Goal: Find specific page/section: Find specific page/section

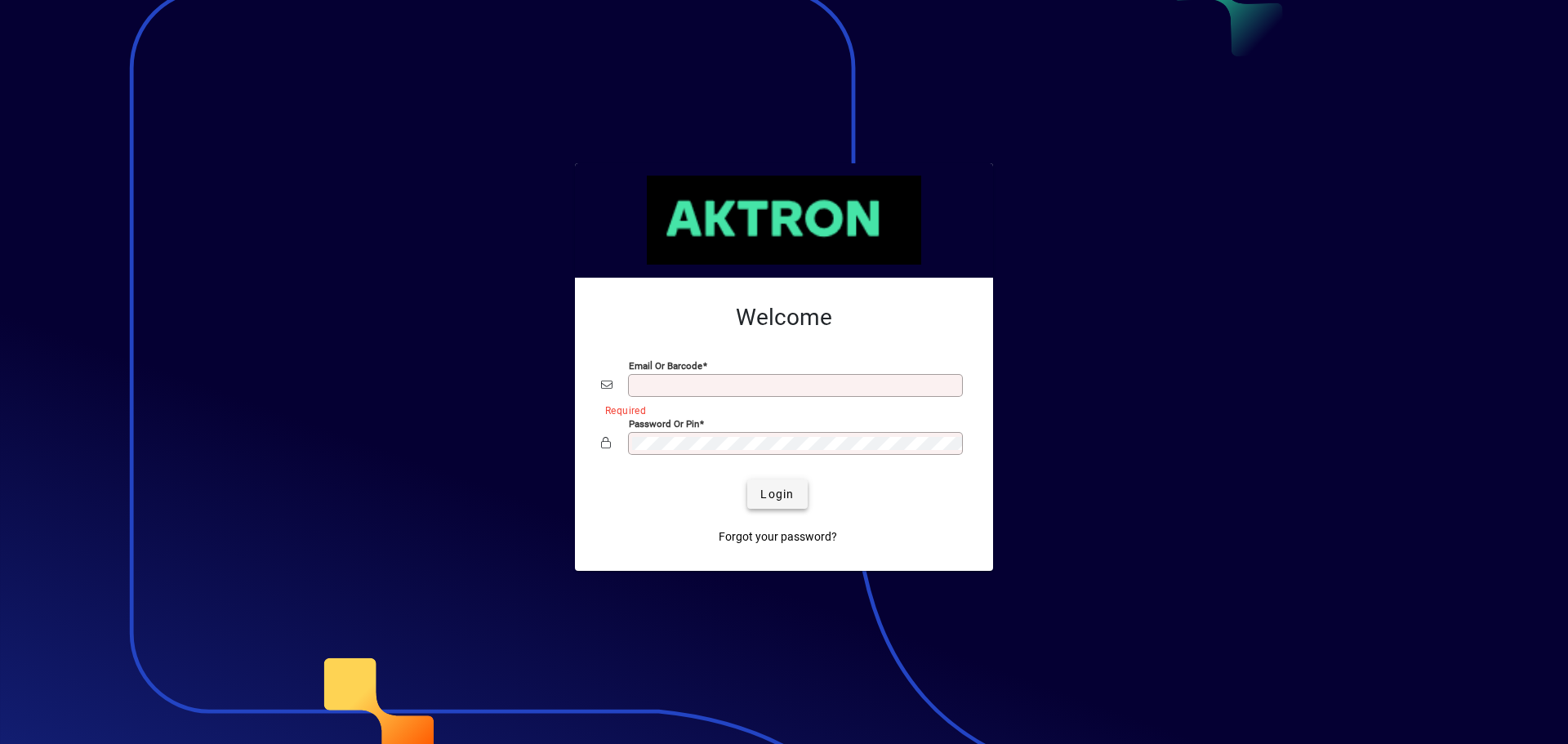
type input "**********"
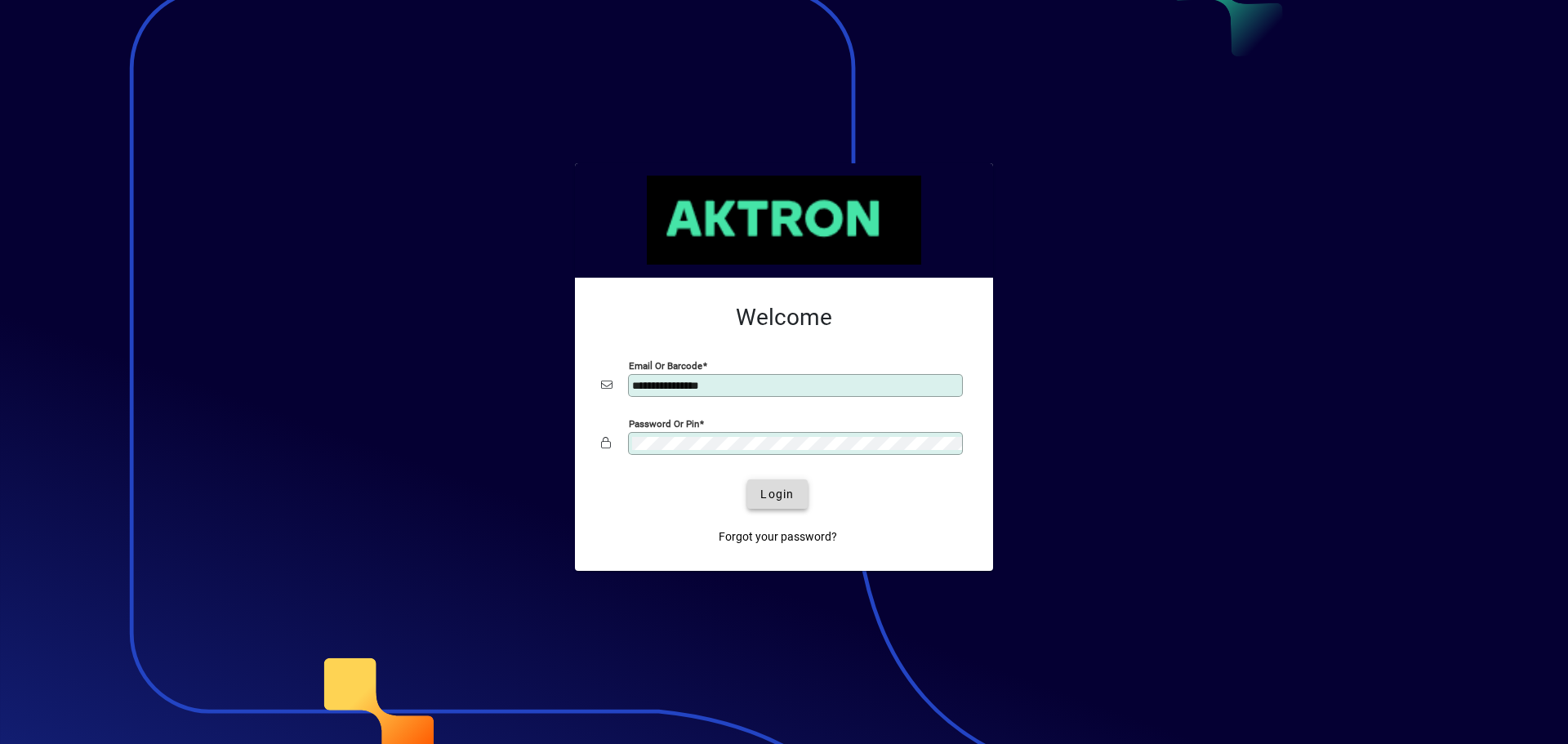
click at [777, 491] on span "Login" at bounding box center [777, 494] width 33 height 17
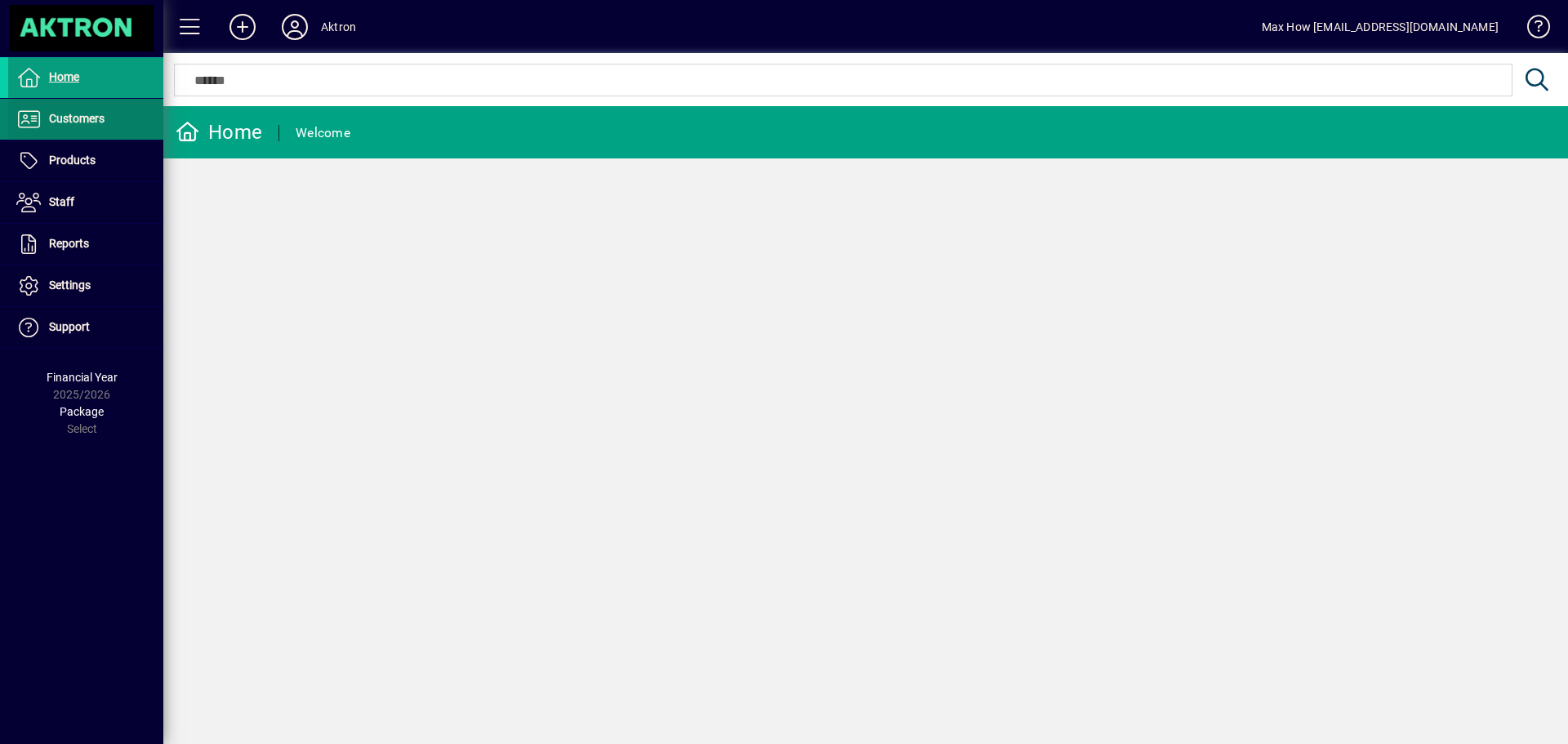
click at [61, 117] on span "Customers" at bounding box center [76, 118] width 55 height 13
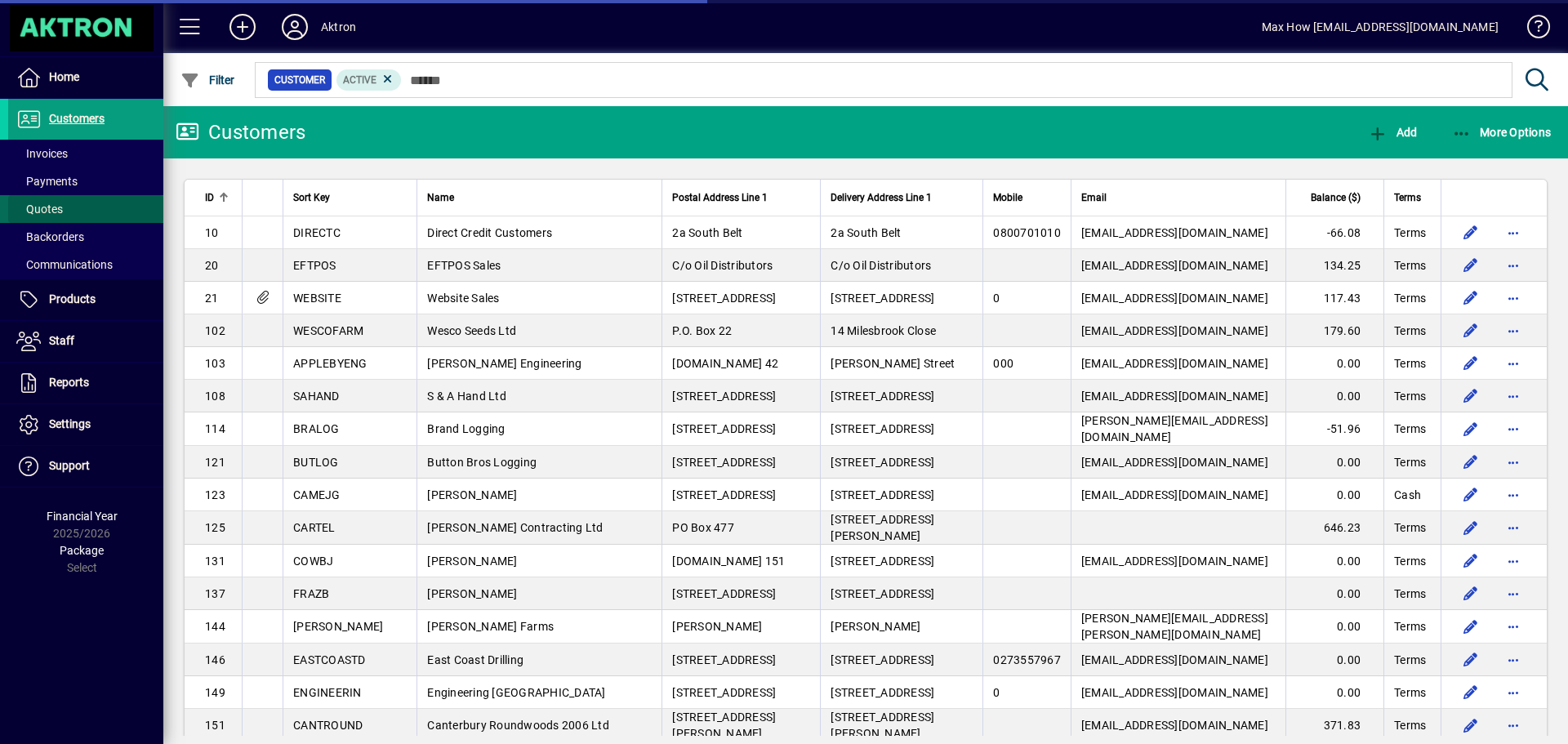
click at [43, 209] on span "Quotes" at bounding box center [40, 209] width 47 height 13
